Goal: Information Seeking & Learning: Learn about a topic

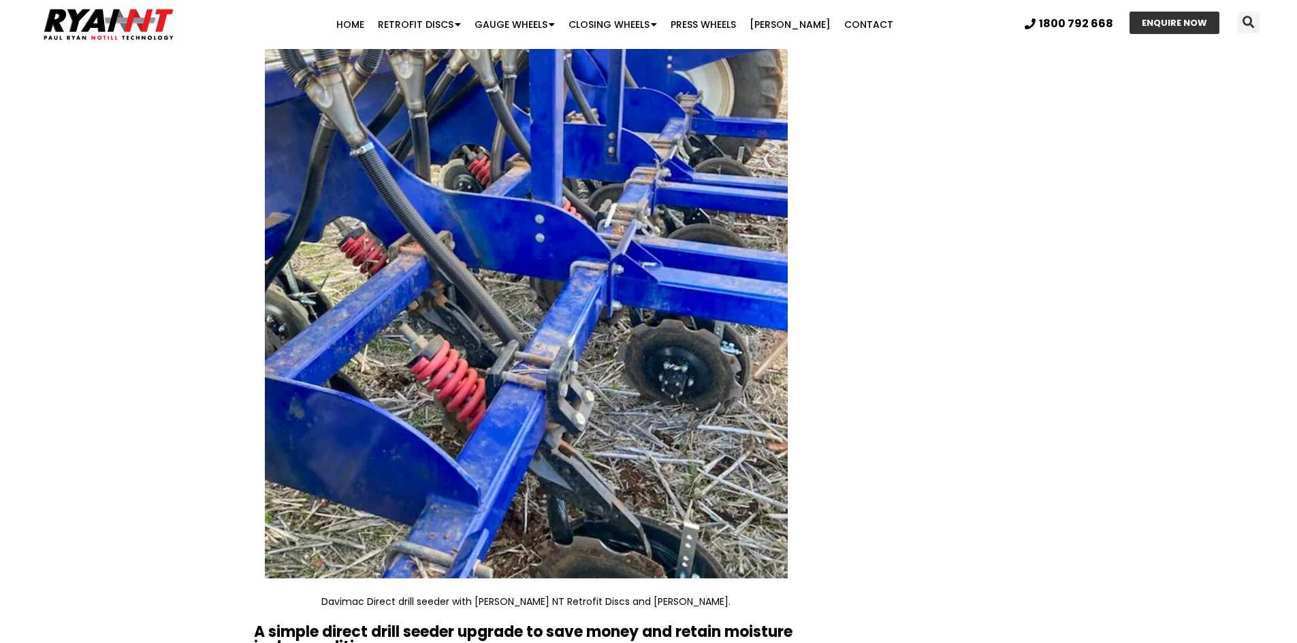
scroll to position [1839, 0]
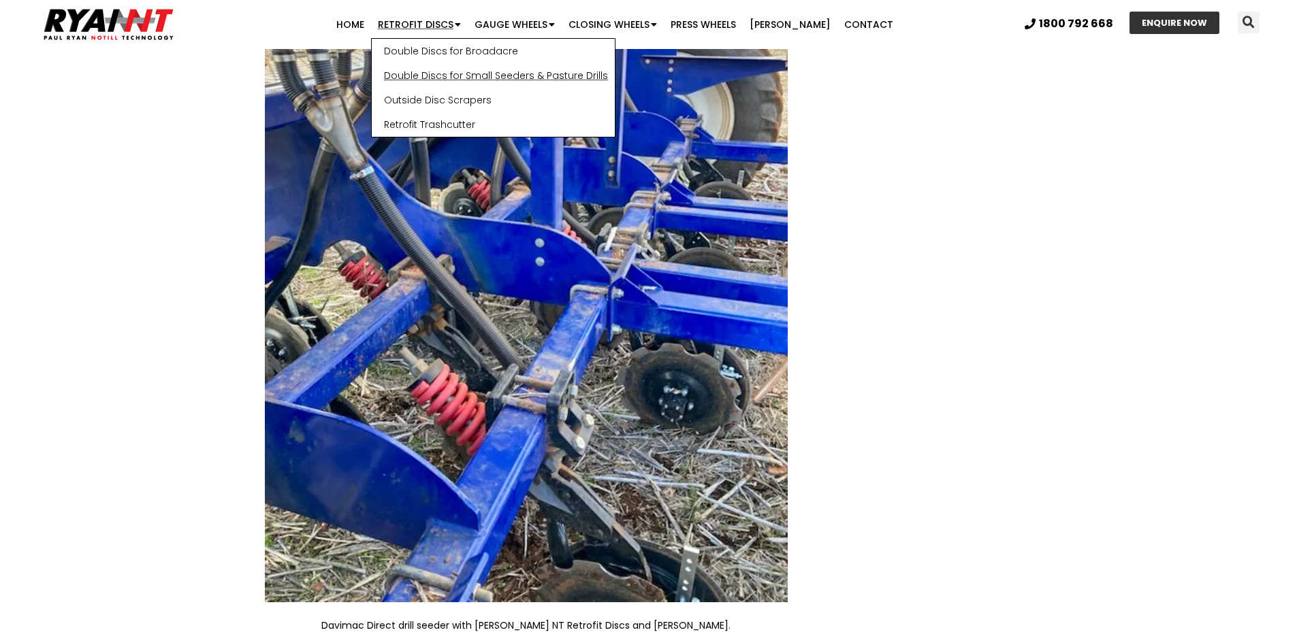
click at [477, 77] on link "Double Discs for Small Seeders & Pasture Drills" at bounding box center [493, 75] width 243 height 25
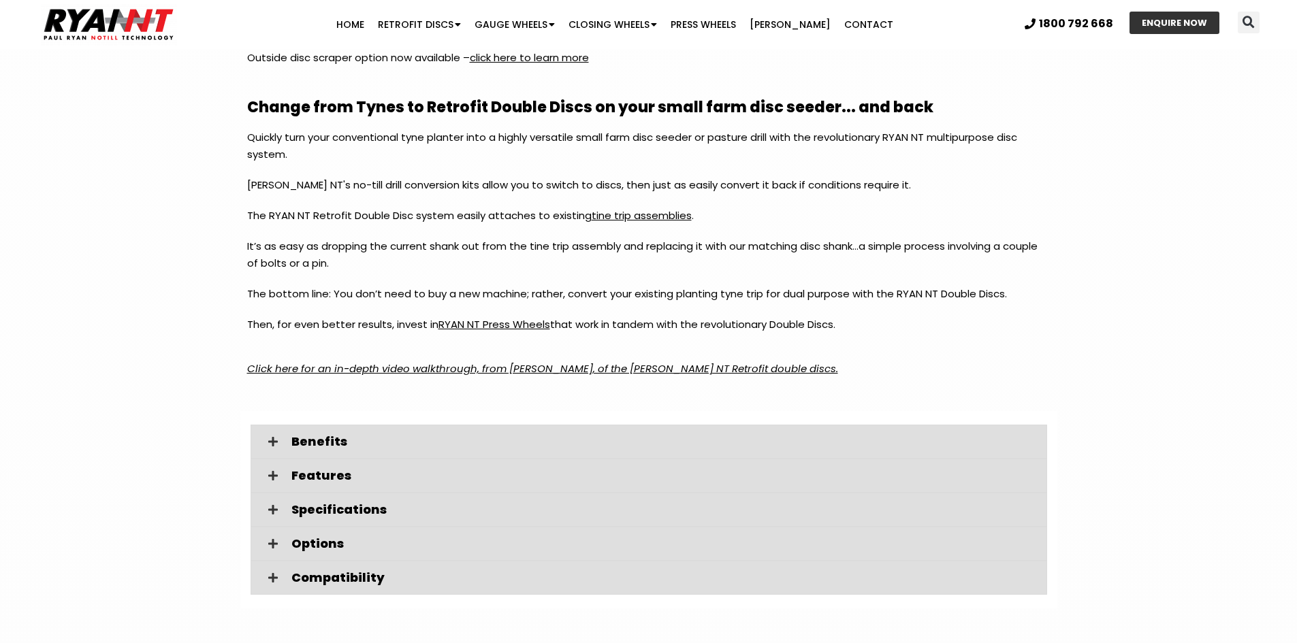
scroll to position [1839, 0]
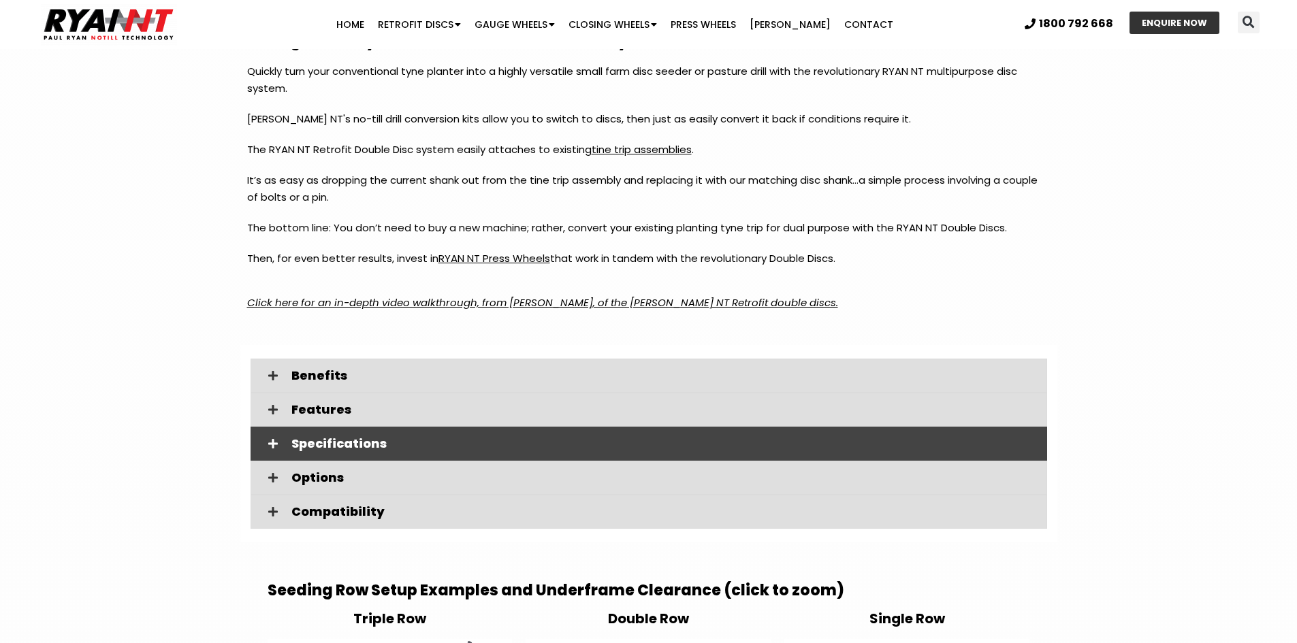
click at [298, 443] on span "Specifications" at bounding box center [663, 444] width 745 height 12
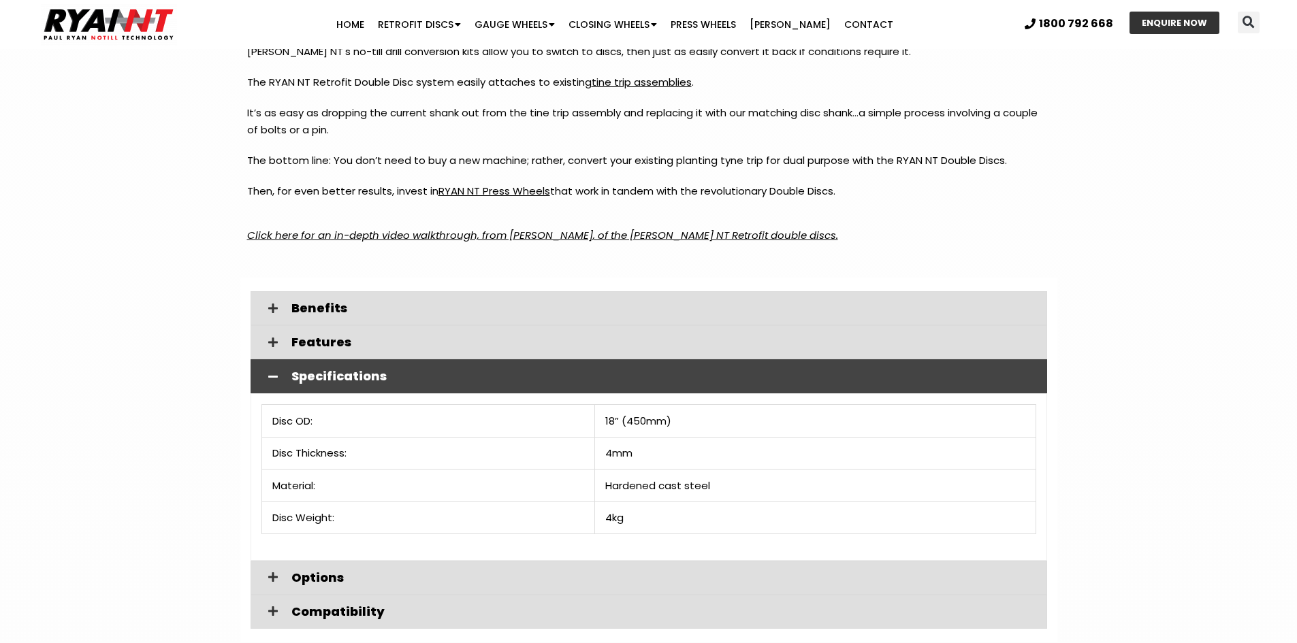
scroll to position [1907, 0]
click at [1141, 400] on section "Benefits More benefits to improve your productivity and profitability. PRODUCTI…" at bounding box center [648, 459] width 1297 height 365
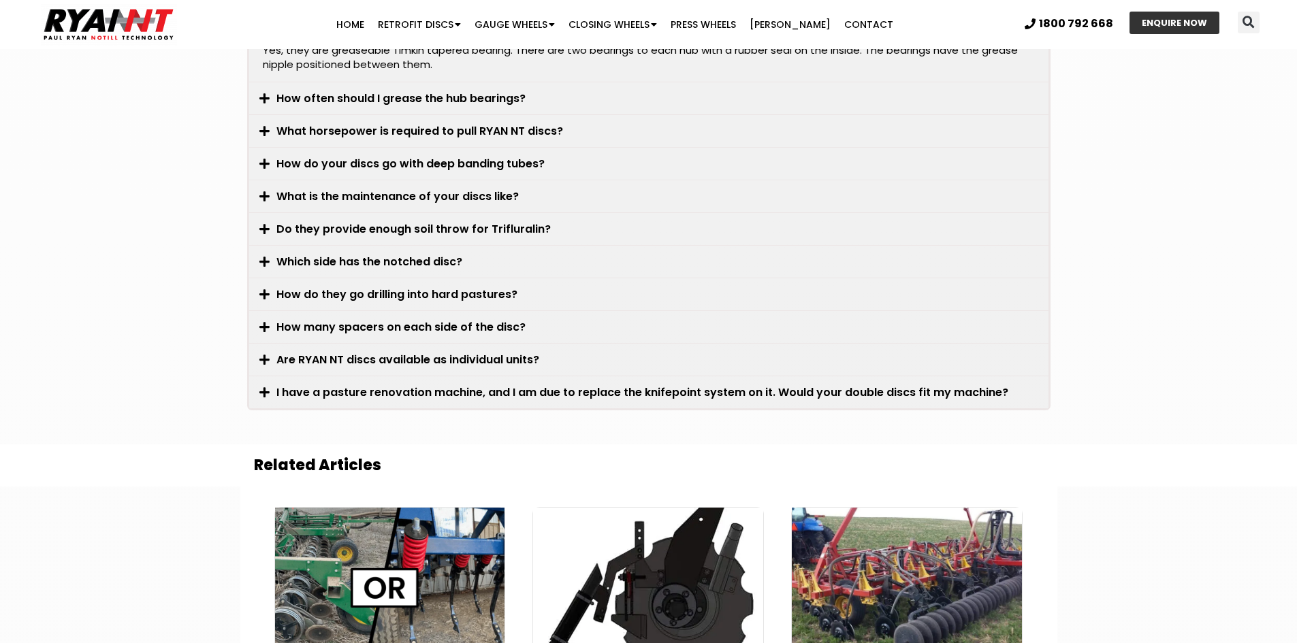
scroll to position [4064, 0]
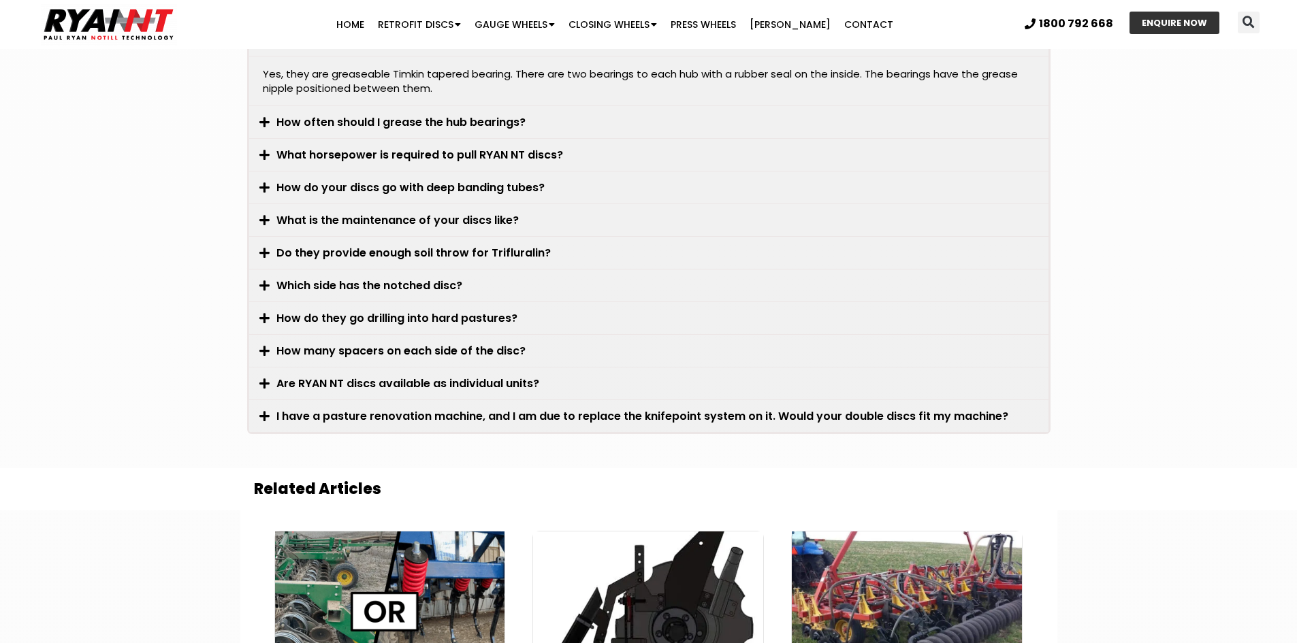
click at [297, 317] on link "How do they go drilling into hard pastures?" at bounding box center [396, 319] width 241 height 16
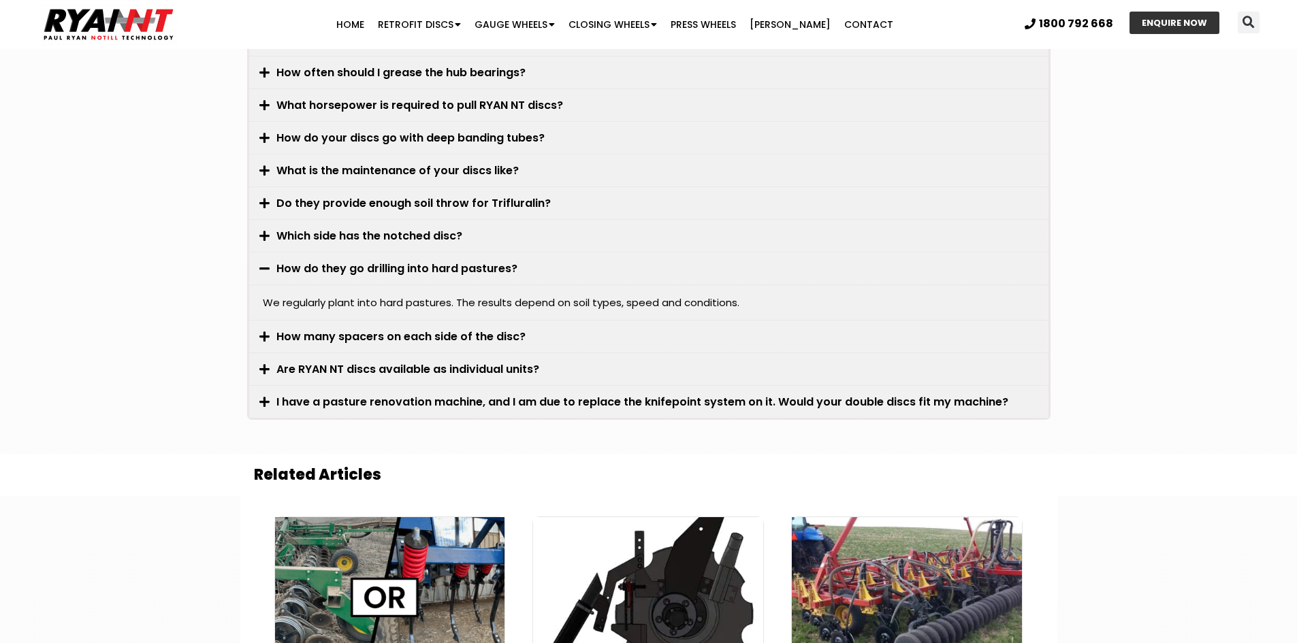
click at [261, 268] on icon at bounding box center [264, 269] width 10 height 12
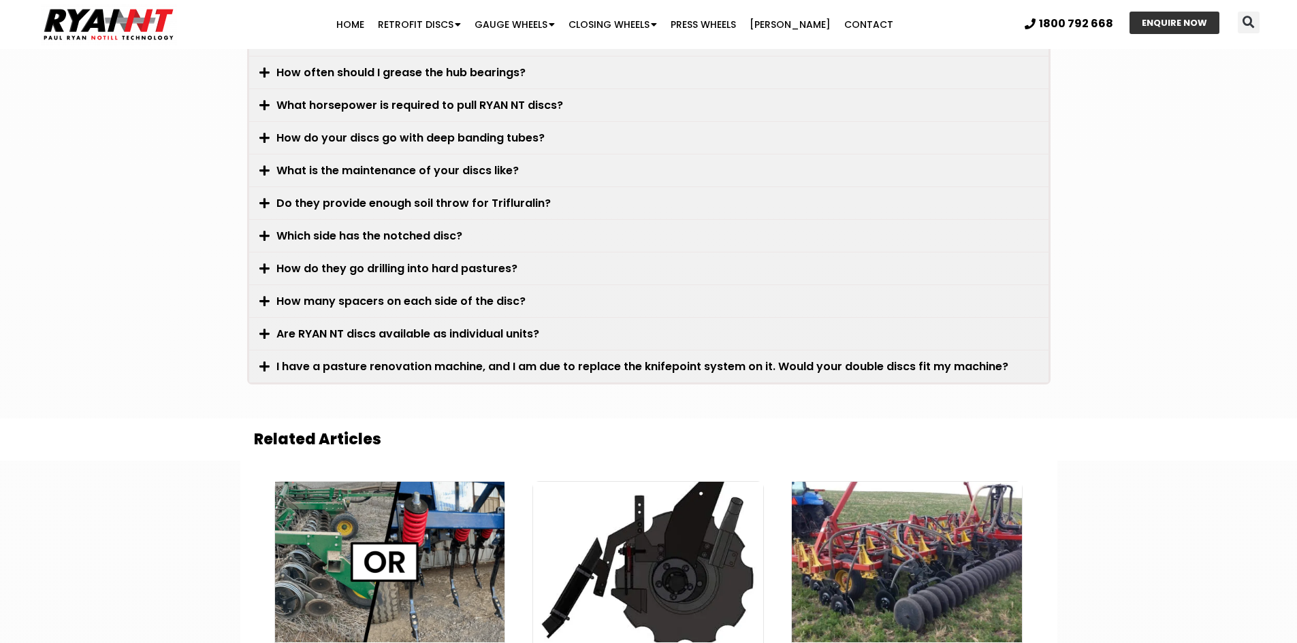
click at [305, 233] on link "Which side has the notched disc?" at bounding box center [369, 236] width 186 height 16
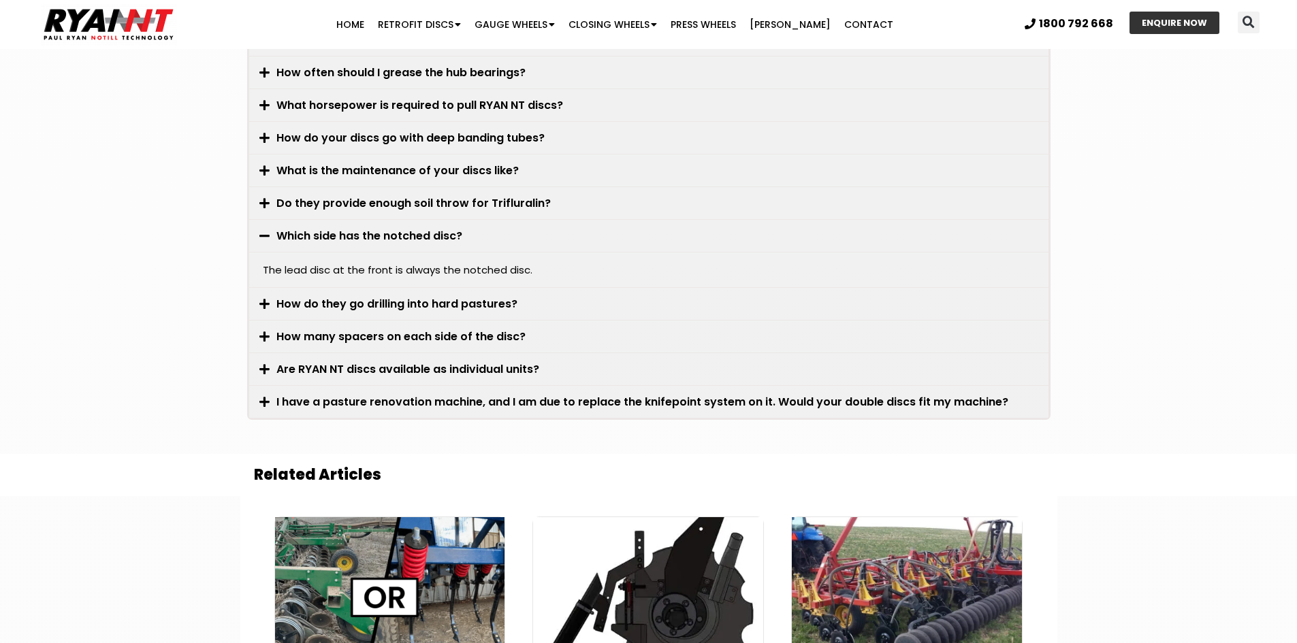
click at [305, 233] on link "Which side has the notched disc?" at bounding box center [369, 236] width 186 height 16
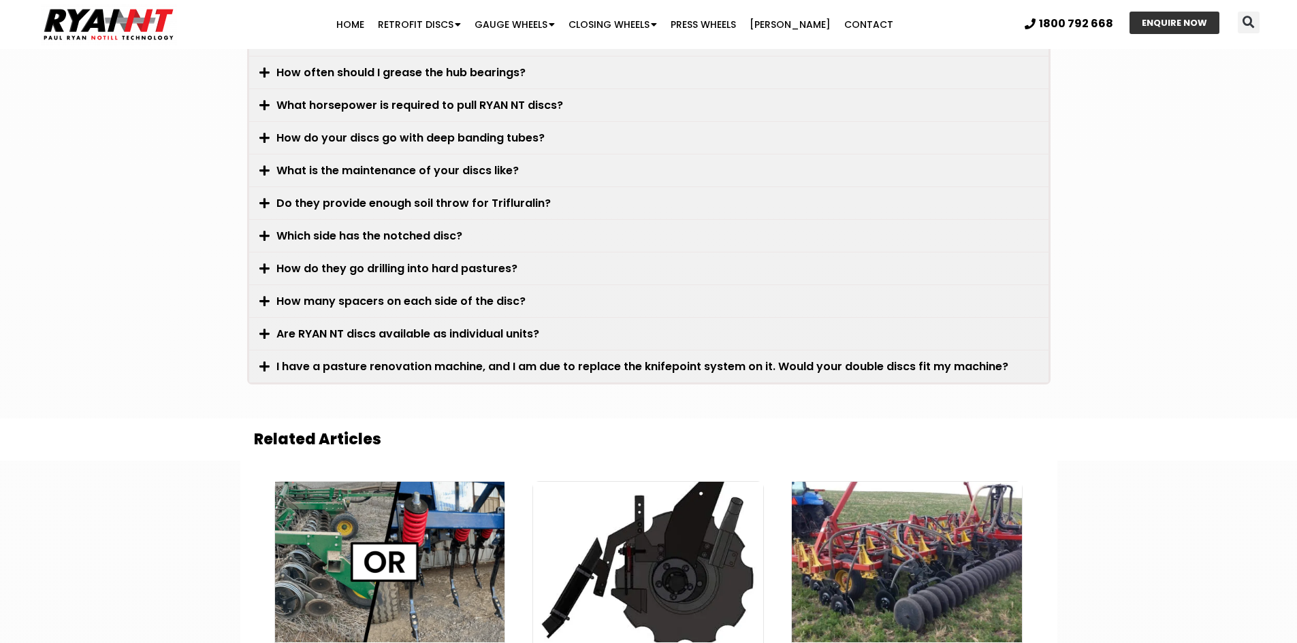
click at [265, 308] on div "How many spacers on each side of the disc?" at bounding box center [648, 301] width 799 height 32
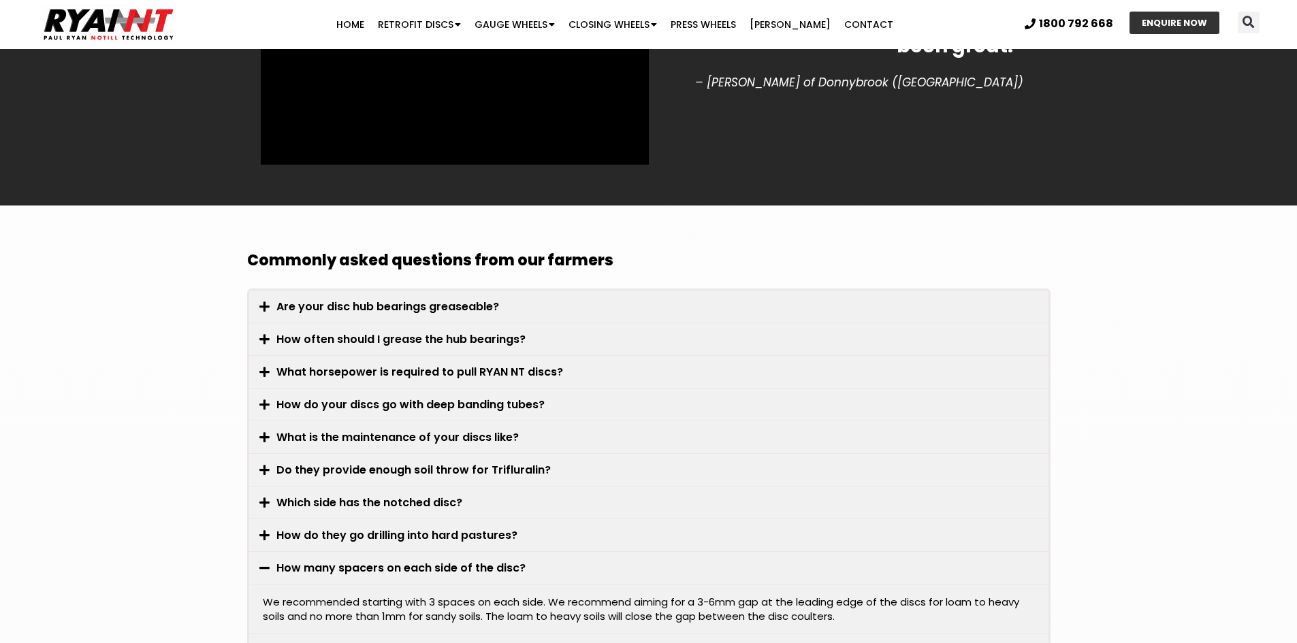
scroll to position [3791, 0]
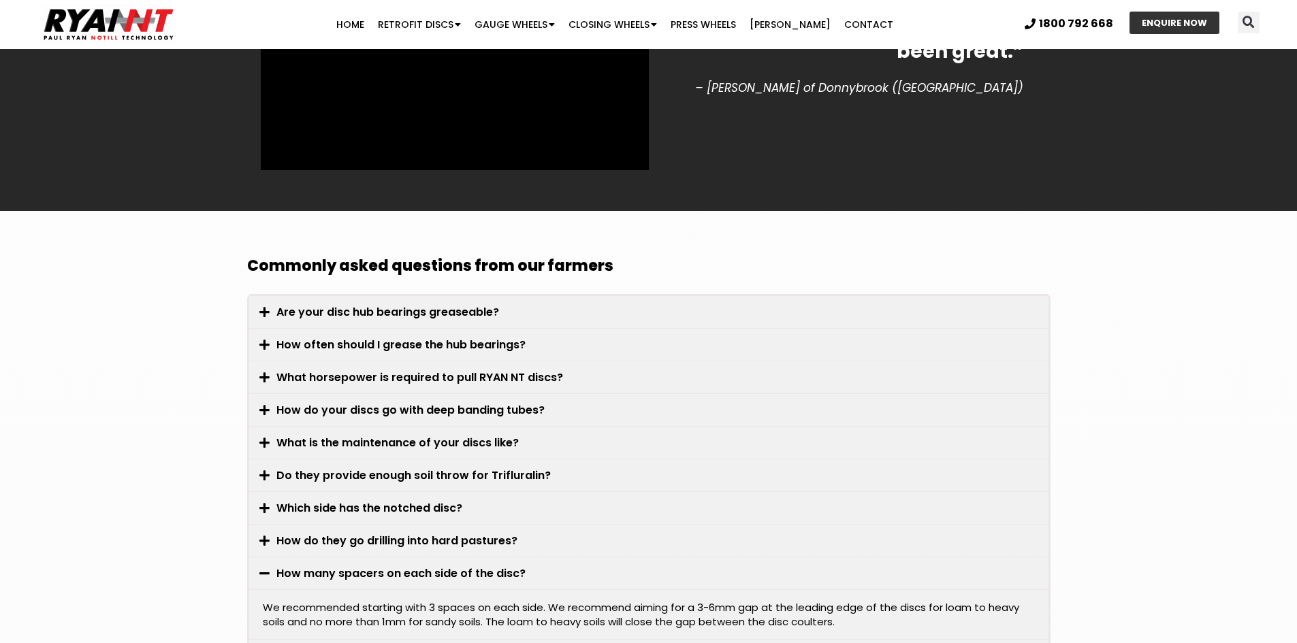
click at [337, 383] on link "What horsepower is required to pull RYAN NT discs?" at bounding box center [419, 378] width 287 height 16
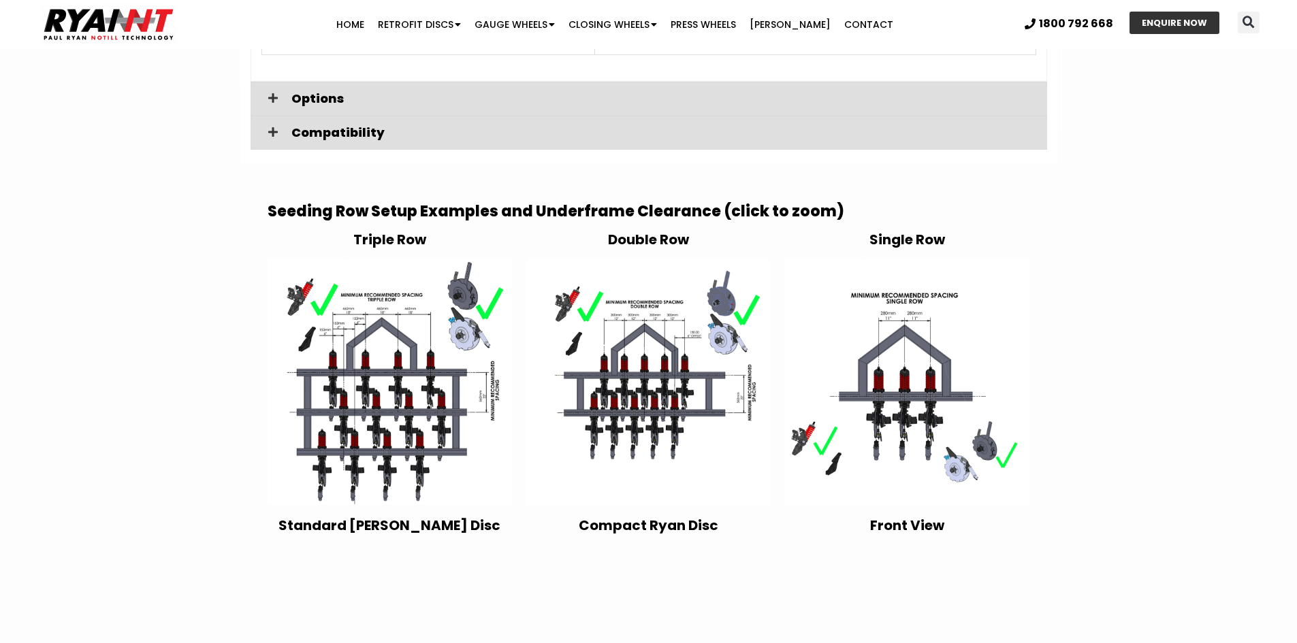
scroll to position [2361, 0]
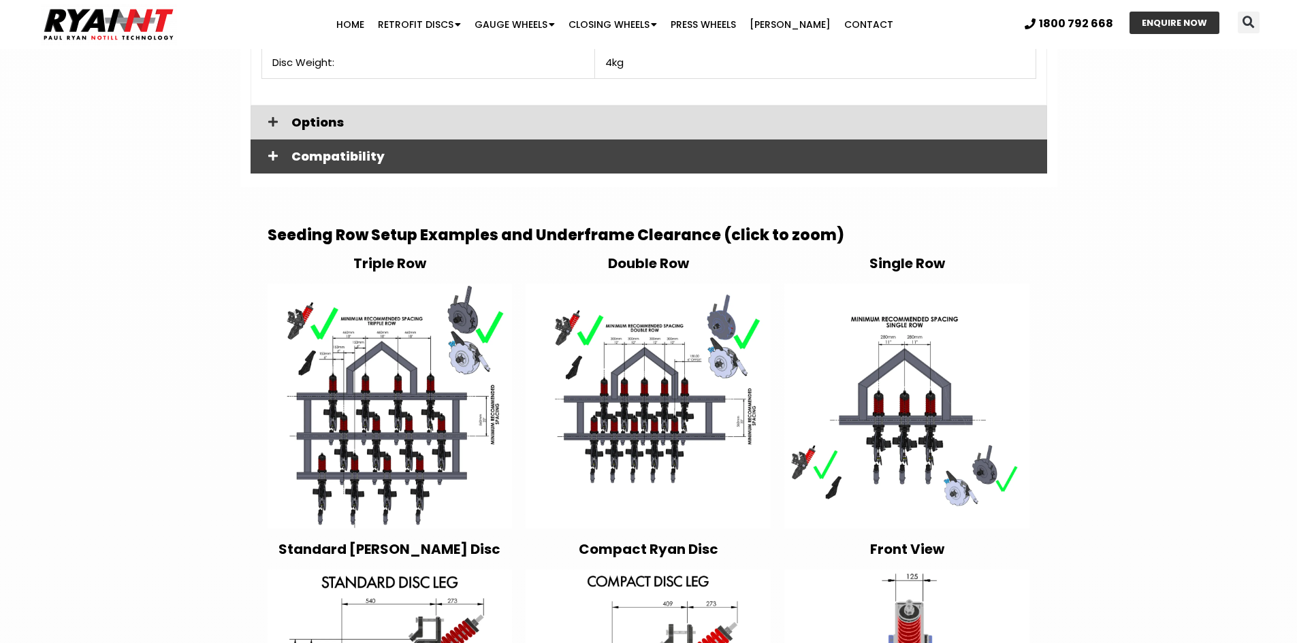
click at [276, 153] on icon at bounding box center [273, 155] width 10 height 11
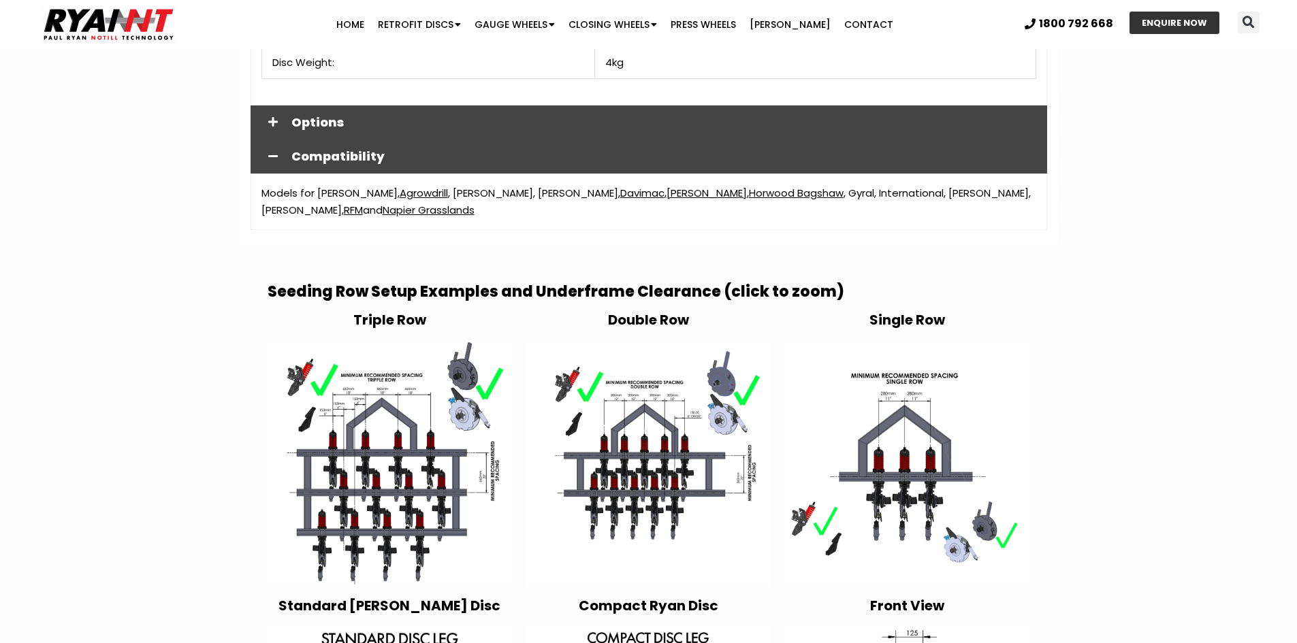
click at [272, 123] on icon at bounding box center [273, 121] width 10 height 11
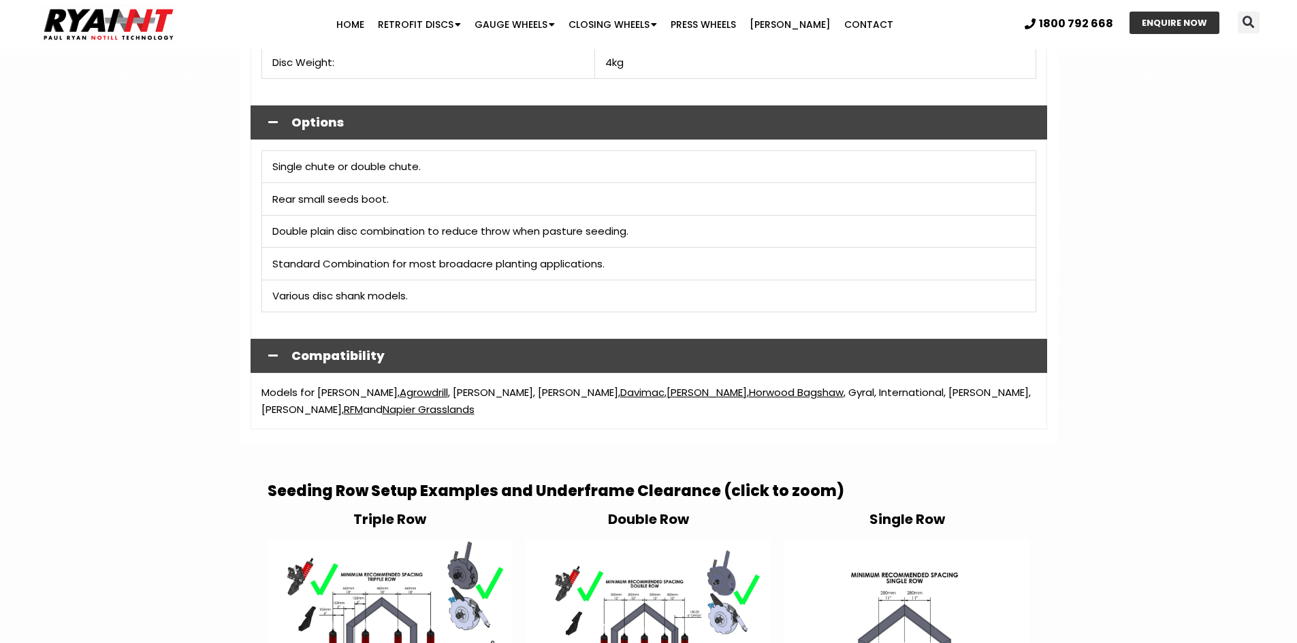
click at [275, 125] on icon at bounding box center [273, 121] width 10 height 11
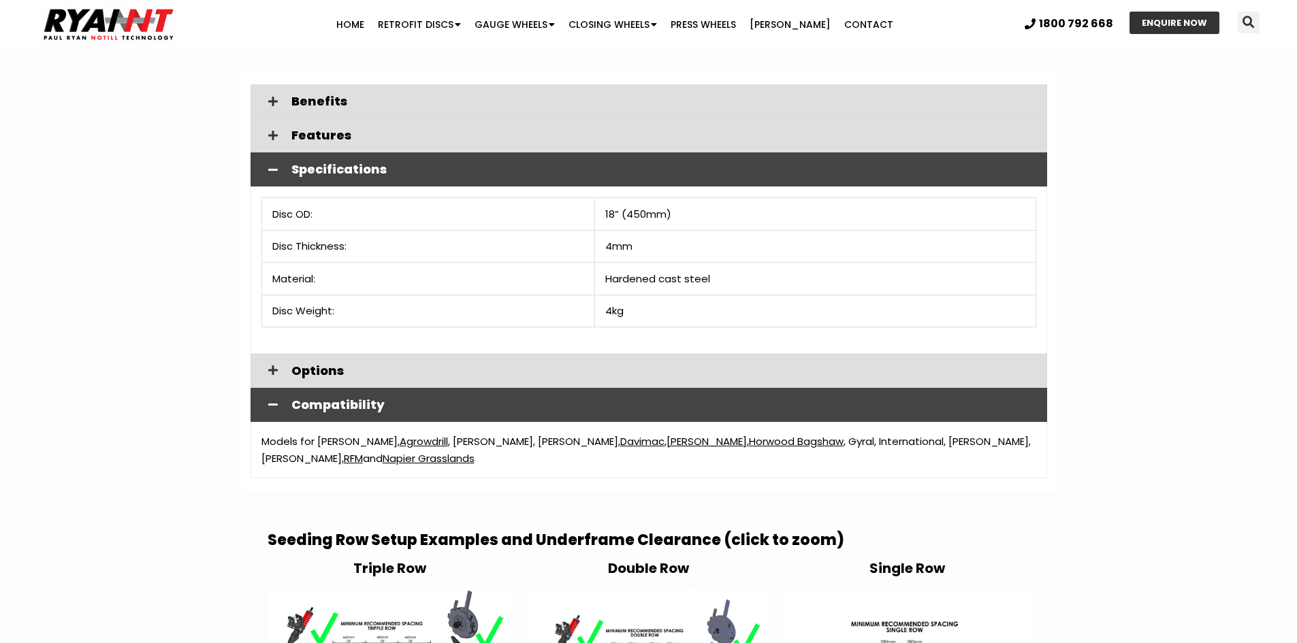
scroll to position [2089, 0]
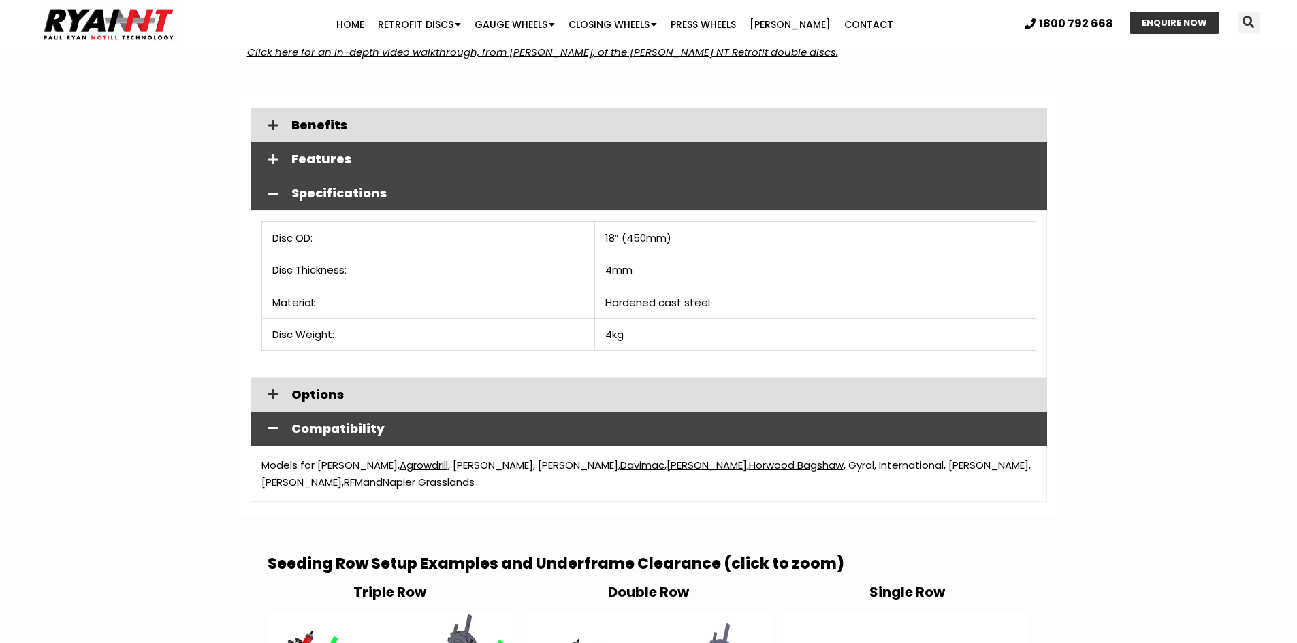
click at [272, 158] on icon at bounding box center [273, 159] width 10 height 11
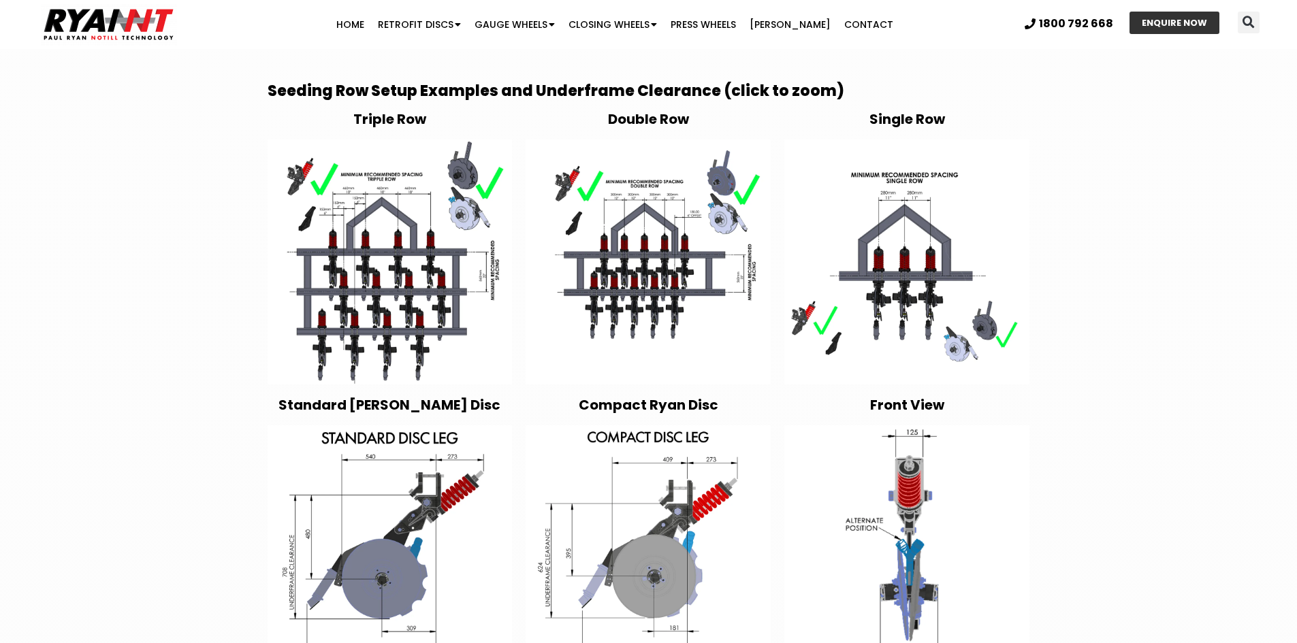
scroll to position [3541, 0]
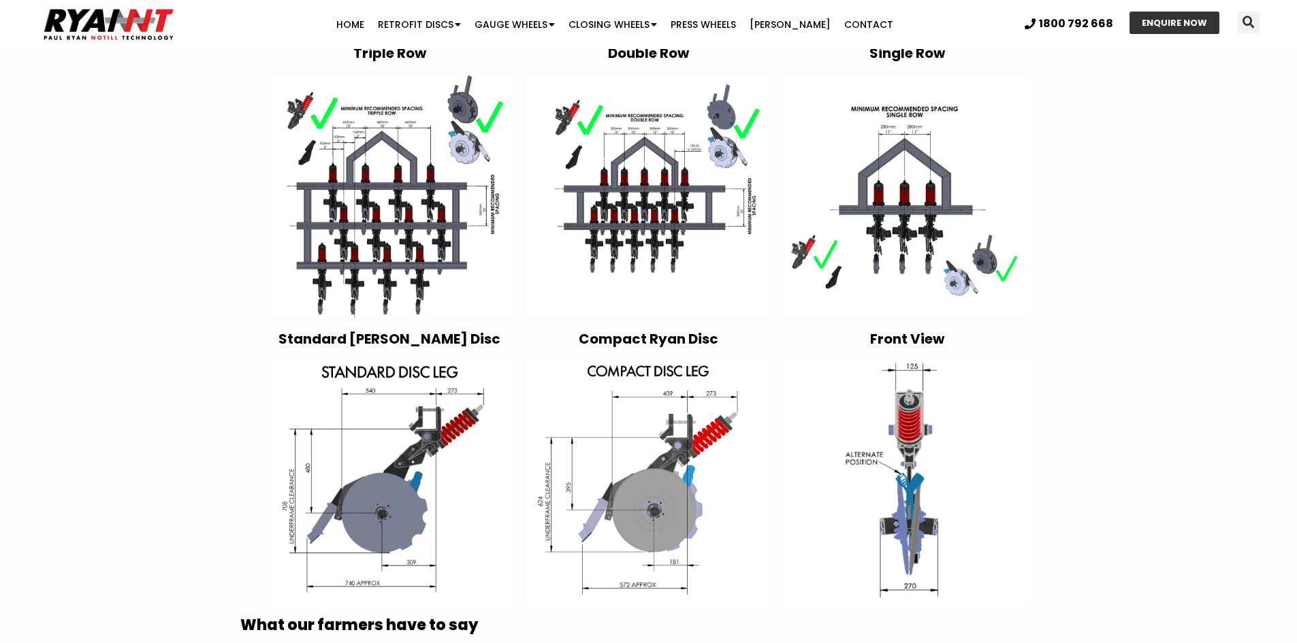
click at [643, 195] on img at bounding box center [648, 196] width 245 height 245
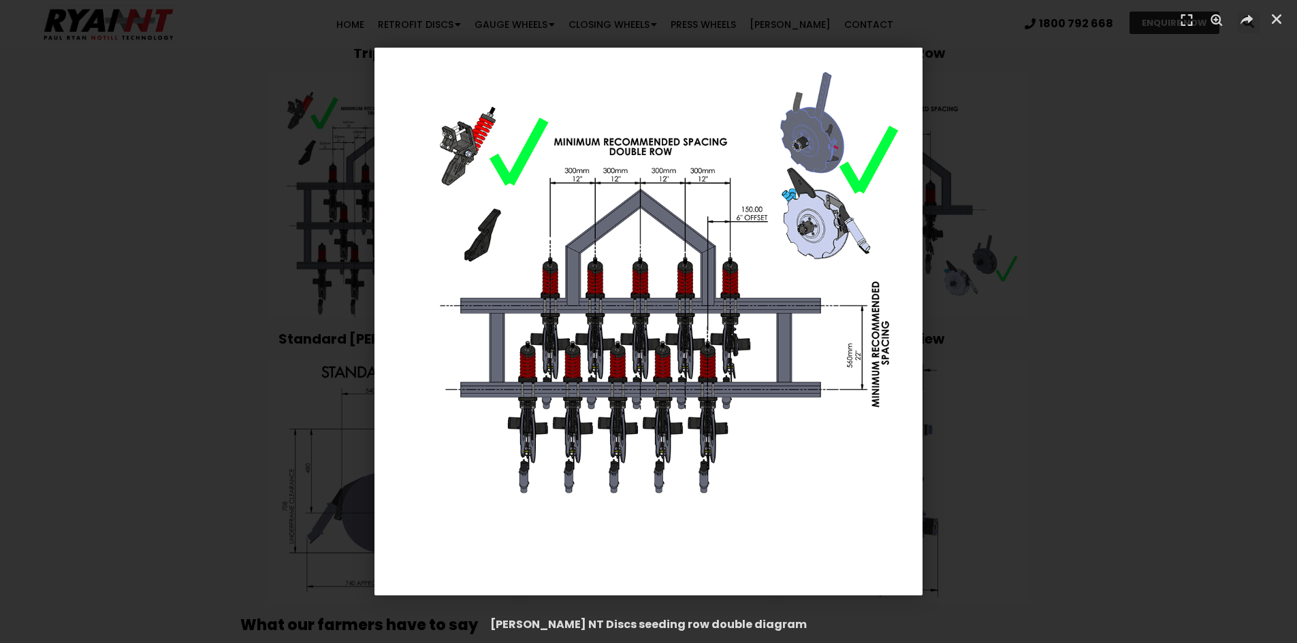
click at [841, 460] on img "1 / 1" at bounding box center [649, 322] width 548 height 548
click at [1278, 16] on icon "Close (Esc)" at bounding box center [1277, 19] width 14 height 14
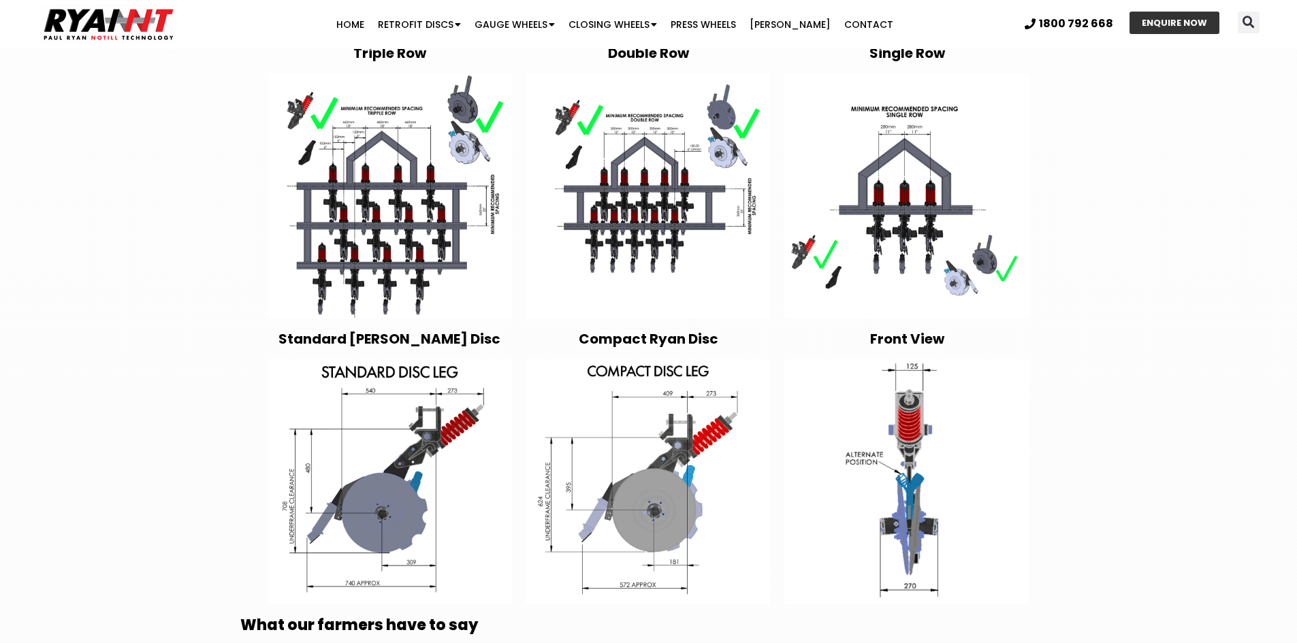
click at [925, 197] on img at bounding box center [906, 196] width 245 height 245
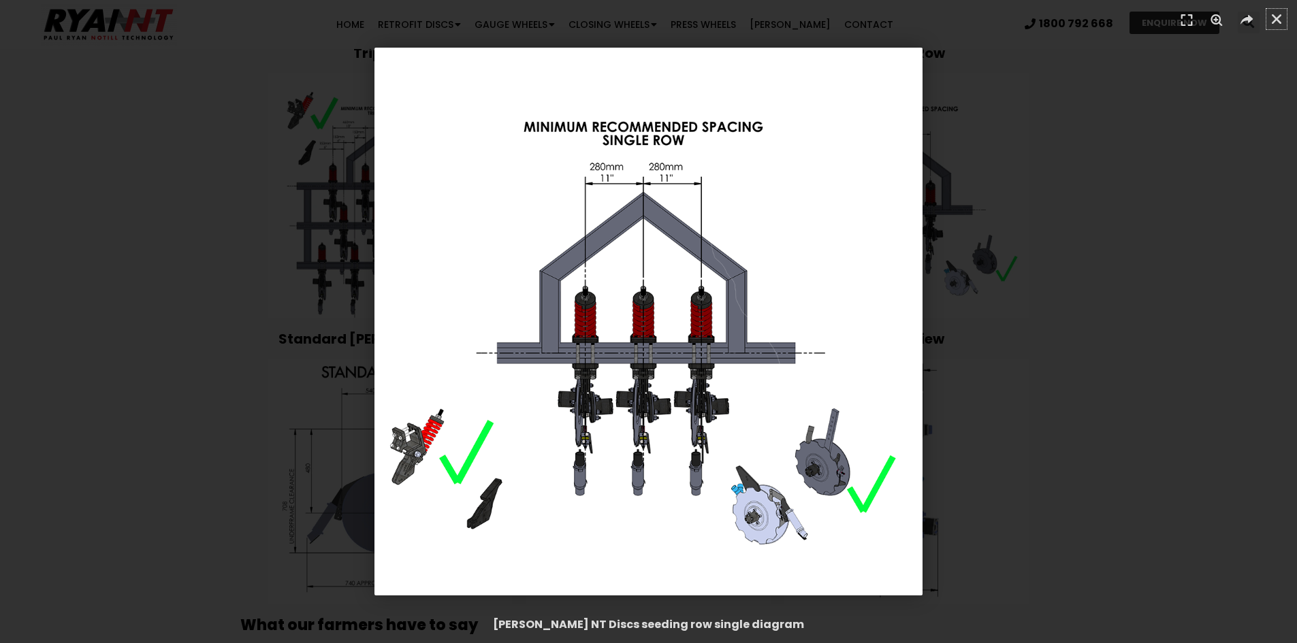
drag, startPoint x: 1278, startPoint y: 15, endPoint x: 1248, endPoint y: 71, distance: 63.4
click at [1278, 15] on icon "Close (Esc)" at bounding box center [1277, 19] width 14 height 14
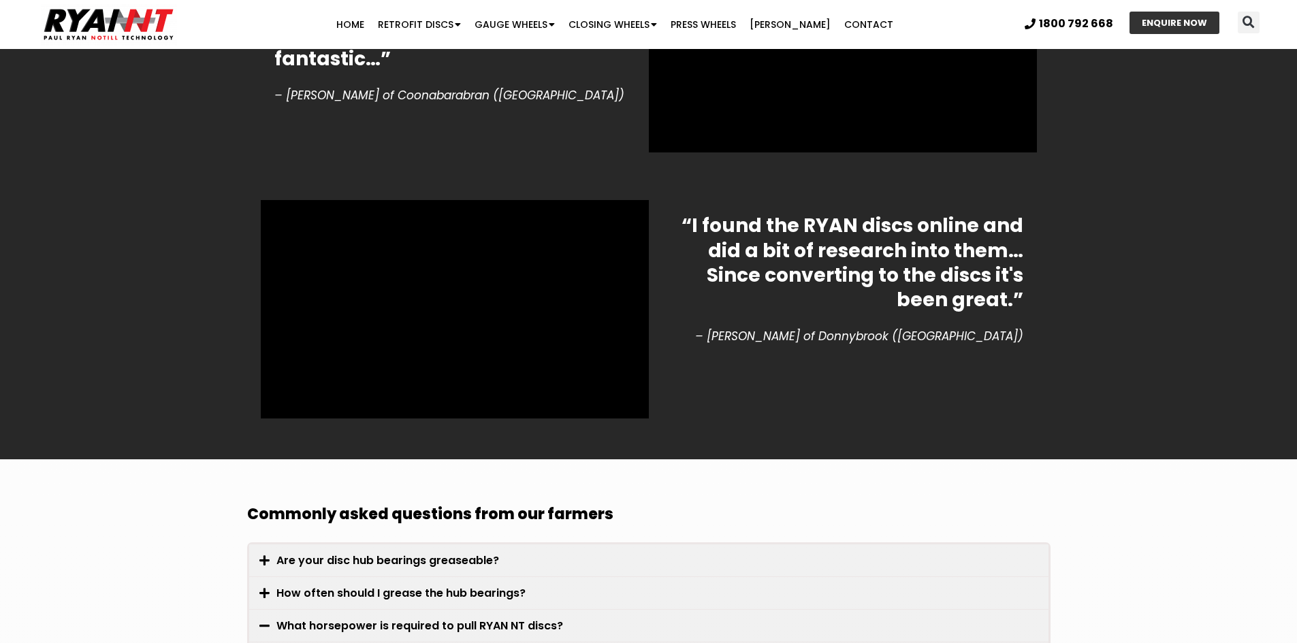
scroll to position [4488, 0]
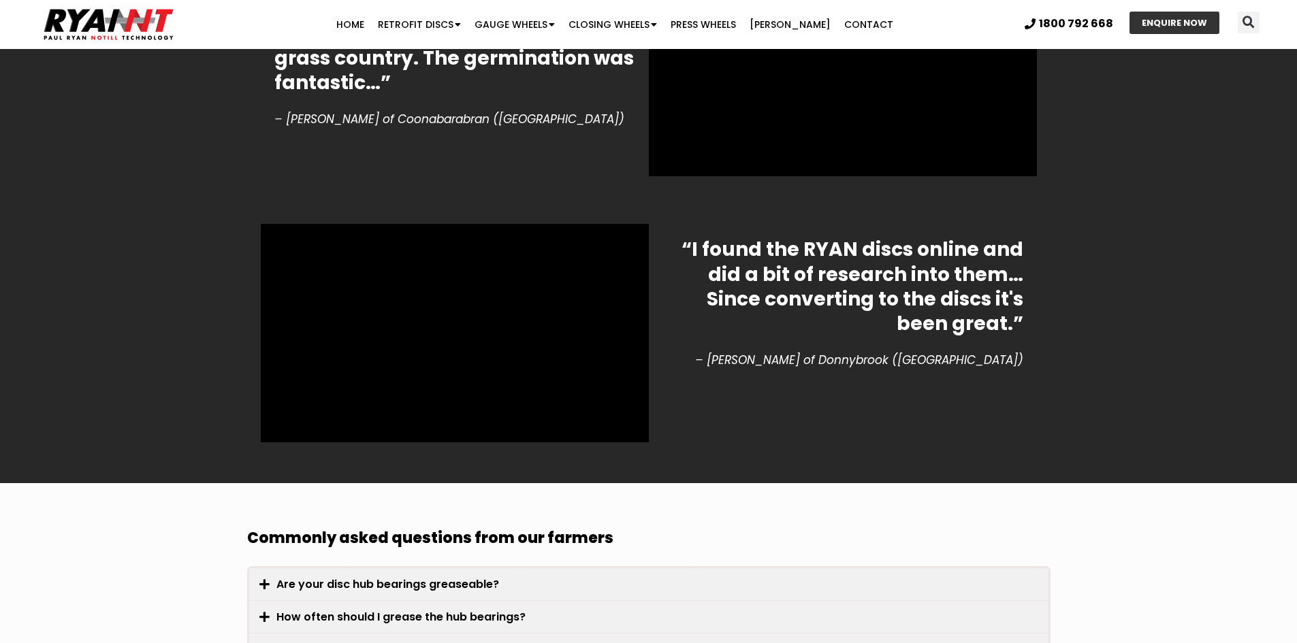
click at [701, 443] on section "“I found the [PERSON_NAME] discs online and did a bit of research into them… Si…" at bounding box center [648, 341] width 1297 height 283
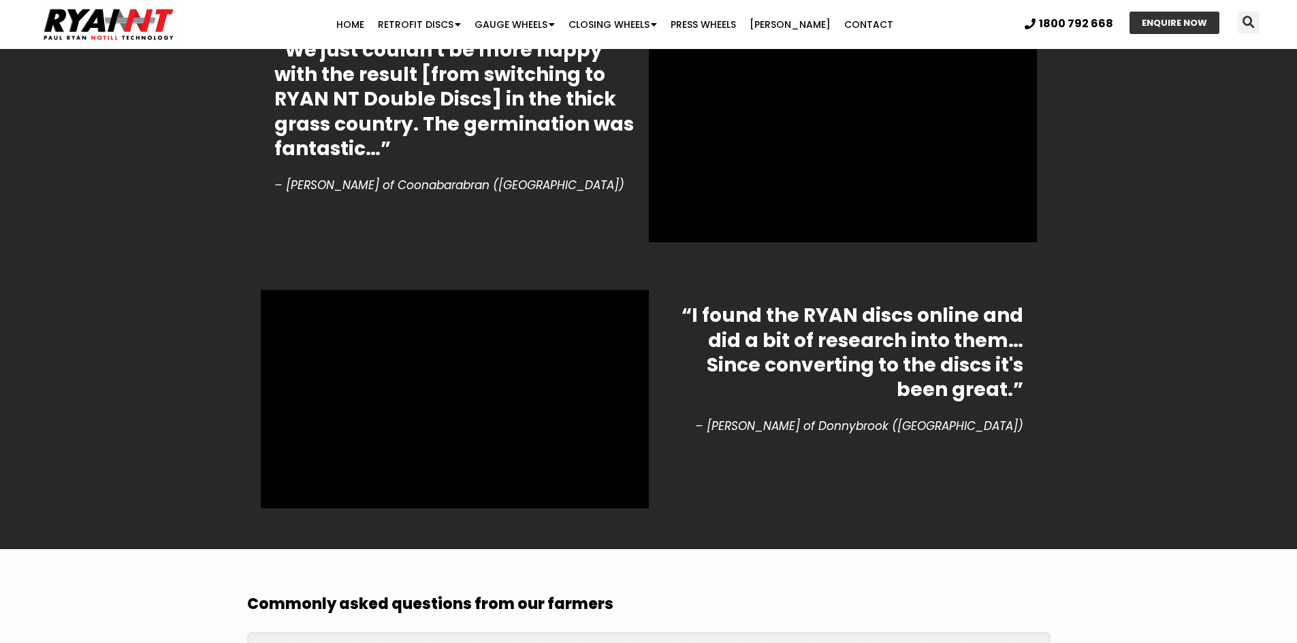
scroll to position [4692, 0]
